Goal: Transaction & Acquisition: Obtain resource

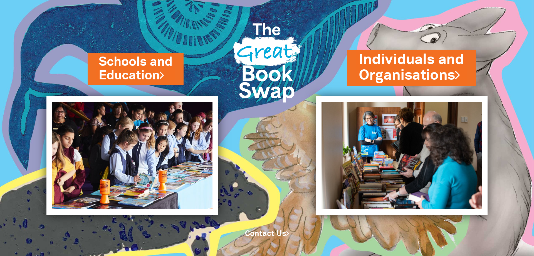
click at [398, 71] on link "Individuals and Organisations" at bounding box center [411, 67] width 105 height 35
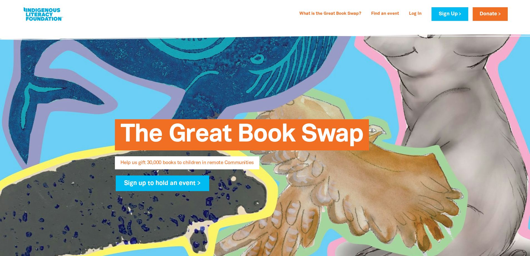
select select "AU"
click at [449, 16] on link "Sign Up" at bounding box center [450, 14] width 36 height 14
select select "AU"
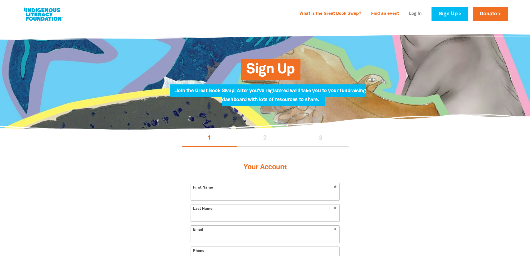
click at [415, 14] on link "Log In" at bounding box center [415, 13] width 19 height 9
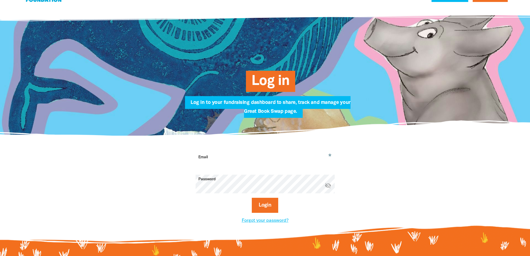
scroll to position [28, 0]
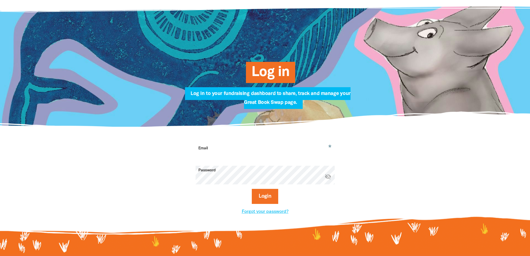
click at [245, 147] on input "Email" at bounding box center [265, 153] width 139 height 18
type input "[EMAIL_ADDRESS][DOMAIN_NAME]"
click at [328, 178] on icon "visibility_off" at bounding box center [328, 176] width 7 height 7
click at [274, 199] on button "Login" at bounding box center [265, 196] width 26 height 15
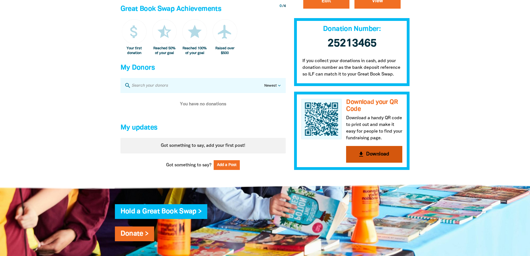
scroll to position [306, 0]
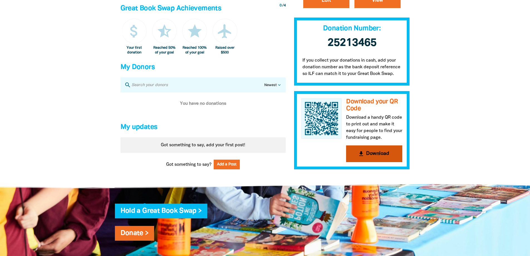
click at [376, 159] on button "get_app Download" at bounding box center [374, 153] width 56 height 17
